Goal: Information Seeking & Learning: Check status

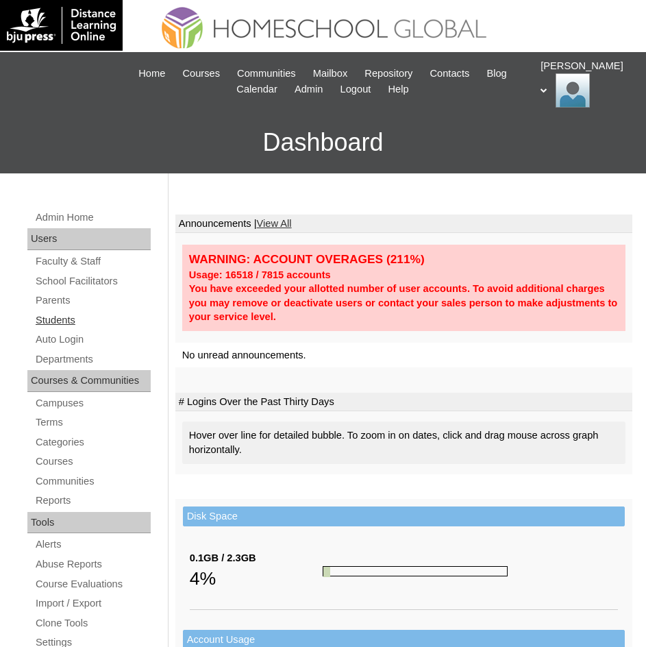
click at [71, 323] on link "Students" at bounding box center [92, 320] width 116 height 17
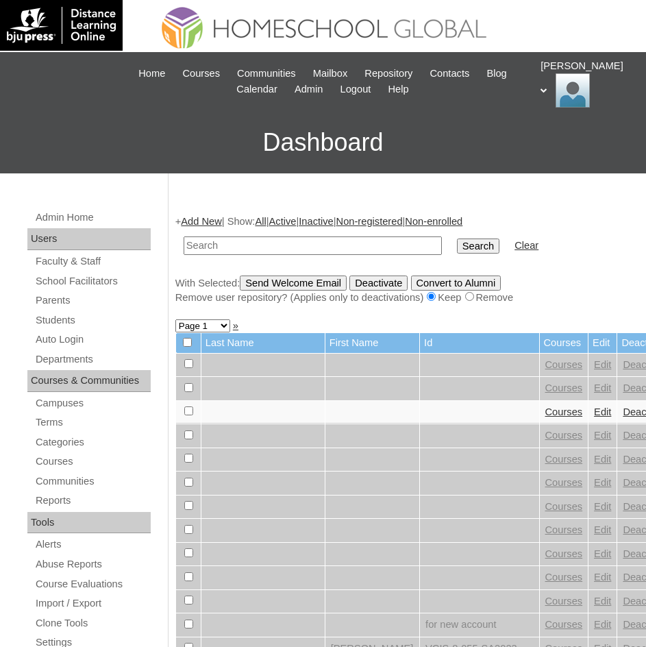
paste input "Ysabella Faith Pili"
type input "Ysabella Faith Pili"
click at [457, 247] on input "Search" at bounding box center [478, 245] width 42 height 15
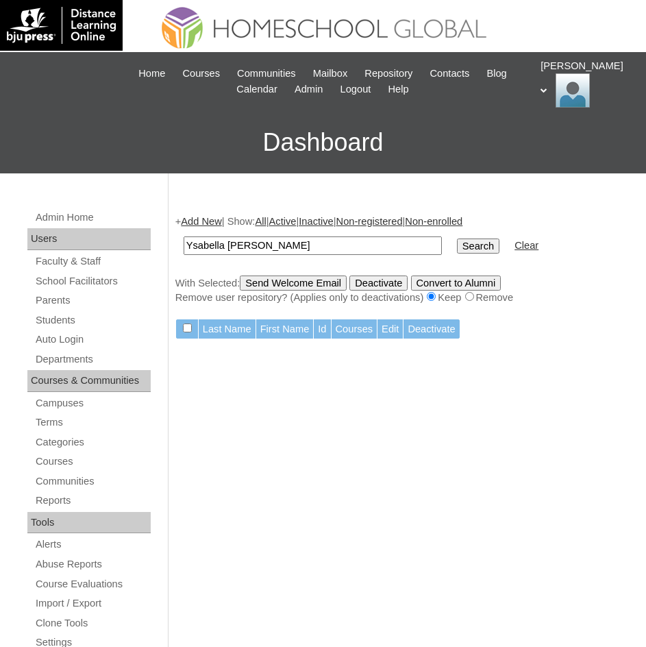
click at [277, 250] on input "Ysabella Faith Pili" at bounding box center [313, 245] width 258 height 18
type input "Ysabella Faith"
click at [457, 247] on input "Search" at bounding box center [478, 245] width 42 height 15
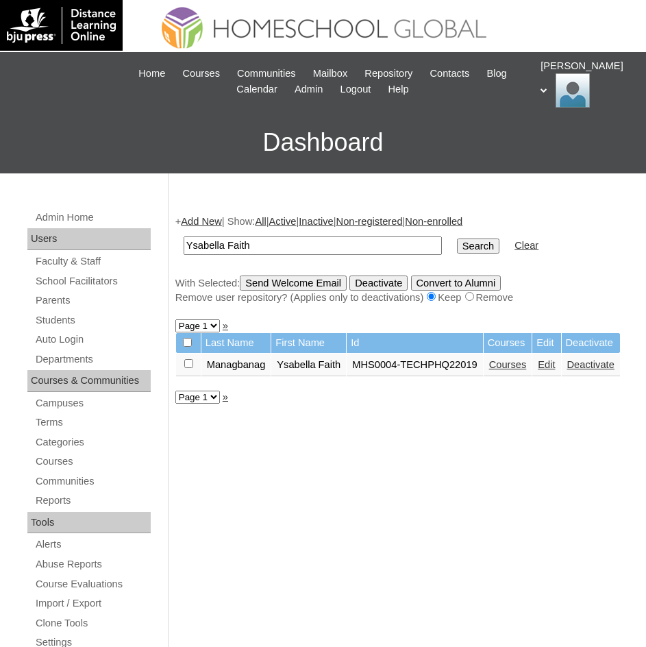
click at [519, 369] on link "Courses" at bounding box center [508, 364] width 38 height 11
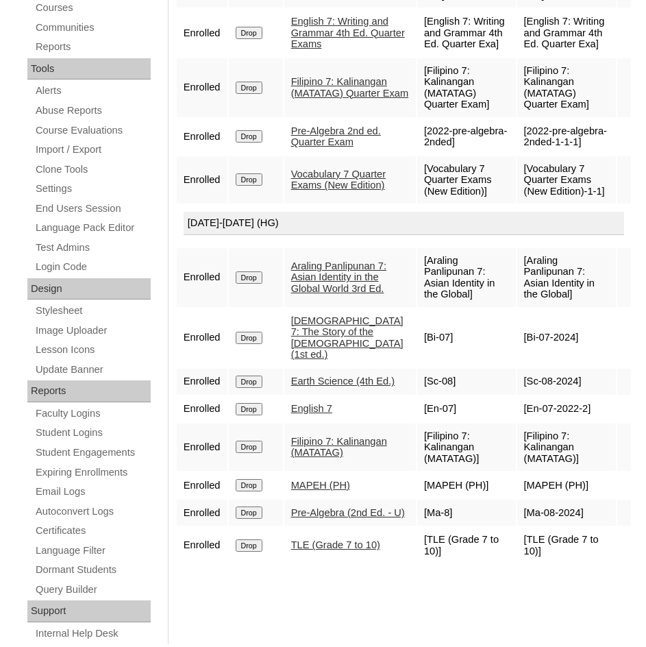
scroll to position [498, 0]
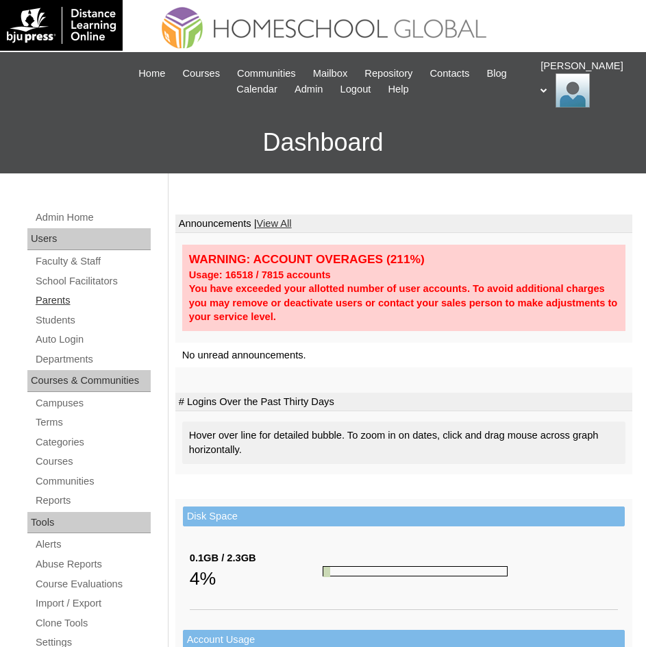
drag, startPoint x: 72, startPoint y: 327, endPoint x: 101, endPoint y: 308, distance: 34.6
click at [72, 327] on link "Students" at bounding box center [92, 320] width 116 height 17
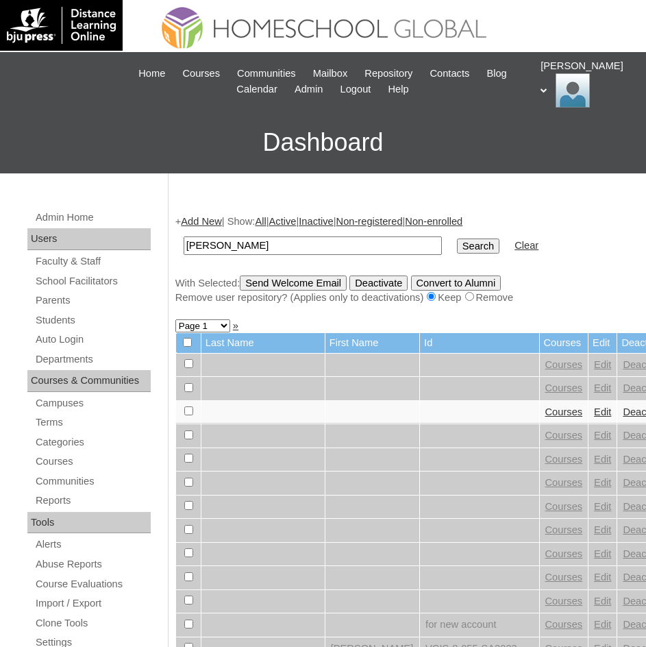
type input "[PERSON_NAME]"
click at [457, 247] on input "Search" at bounding box center [478, 245] width 42 height 15
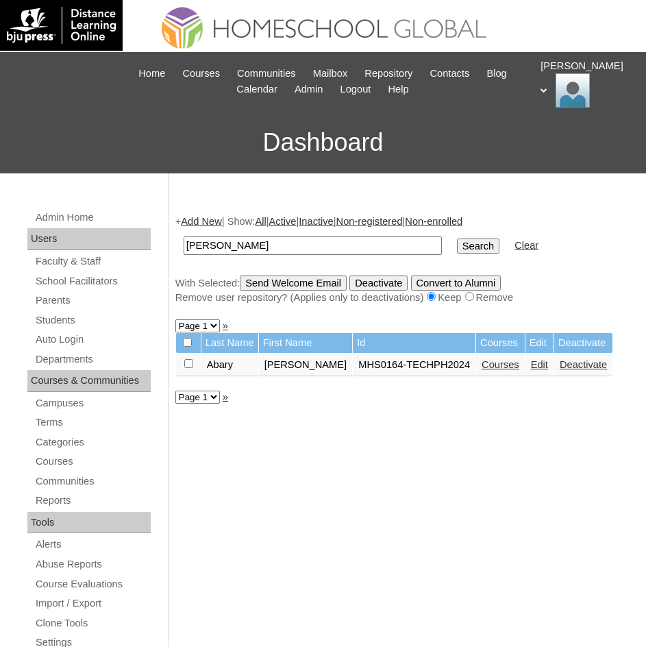
click at [486, 369] on link "Courses" at bounding box center [501, 364] width 38 height 11
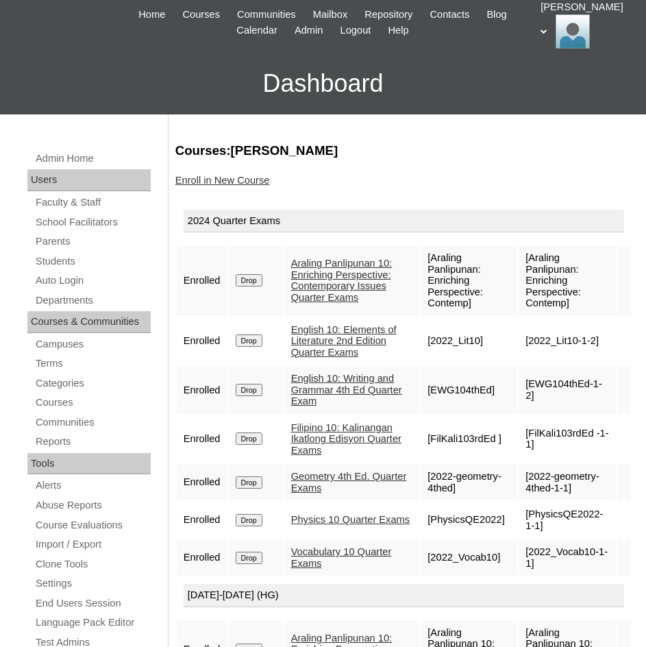
scroll to position [206, 0]
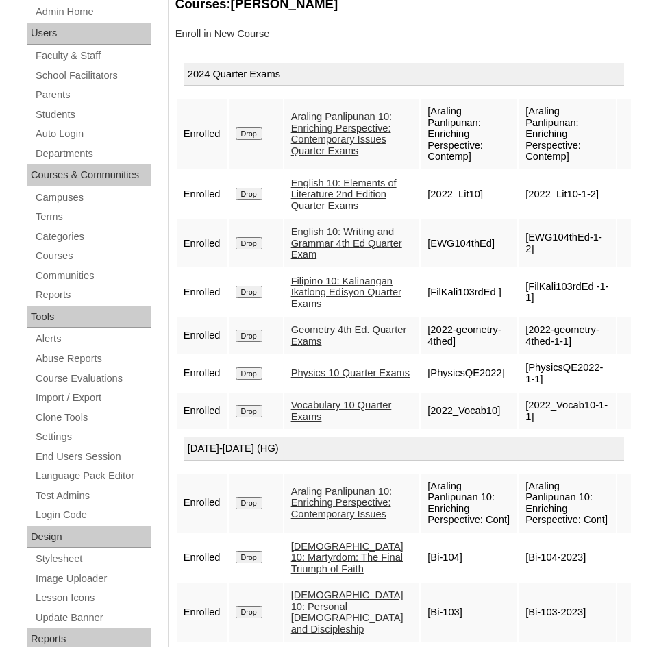
click at [341, 260] on link "English 10: Writing and Grammar 4th Ed Quarter Exam" at bounding box center [346, 243] width 111 height 34
